Goal: Task Accomplishment & Management: Manage account settings

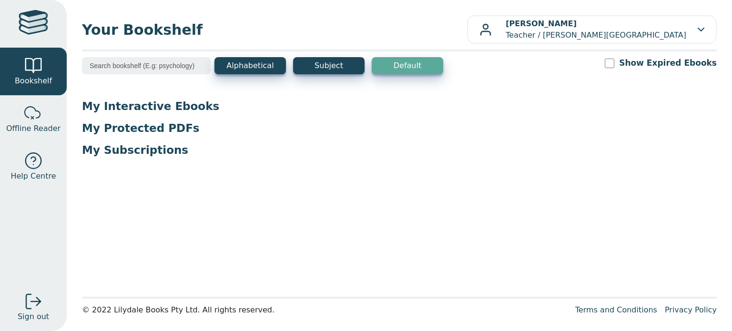
click at [113, 111] on p "My Interactive Ebooks" at bounding box center [399, 106] width 634 height 14
click at [28, 113] on div at bounding box center [33, 113] width 19 height 19
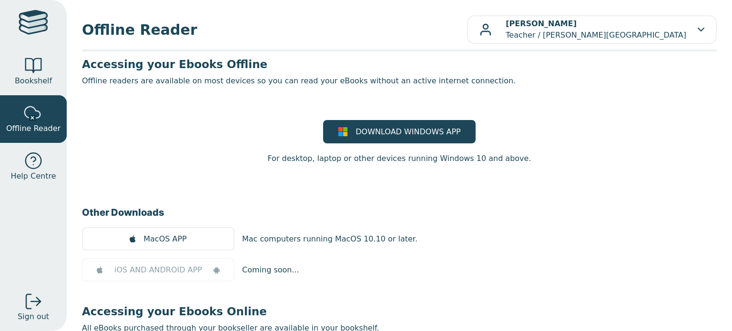
click at [25, 80] on span "Bookshelf" at bounding box center [33, 80] width 37 height 11
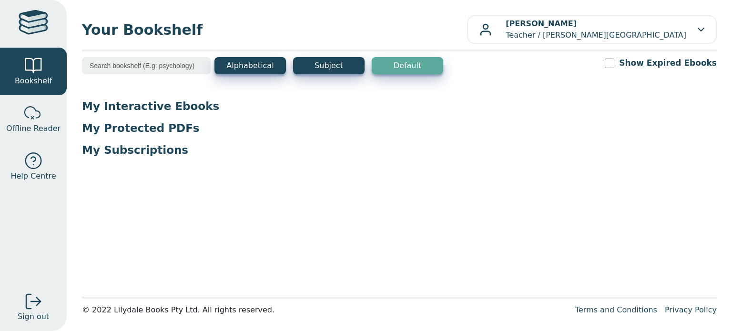
drag, startPoint x: 301, startPoint y: 155, endPoint x: 624, endPoint y: 64, distance: 336.1
click at [614, 64] on input "Show Expired Ebooks" at bounding box center [609, 64] width 10 height 10
checkbox input "true"
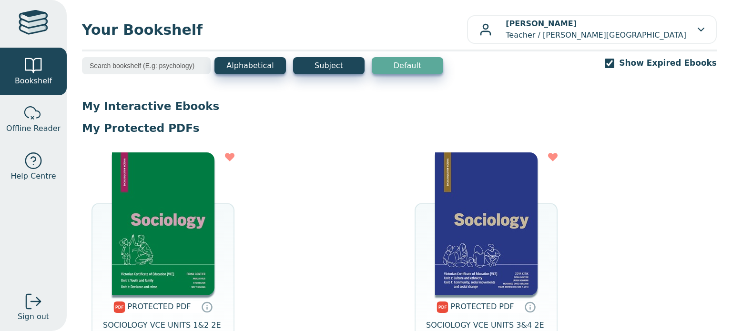
scroll to position [128, 0]
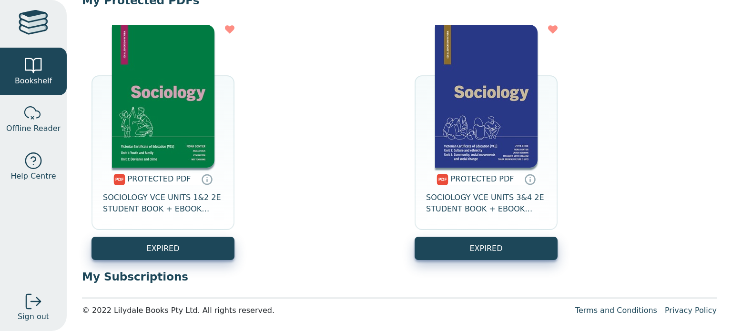
click at [476, 211] on span "SOCIOLOGY VCE UNITS 3&4 2E STUDENT BOOK + EBOOK (BUNDLE)" at bounding box center [486, 203] width 120 height 23
